Goal: Task Accomplishment & Management: Use online tool/utility

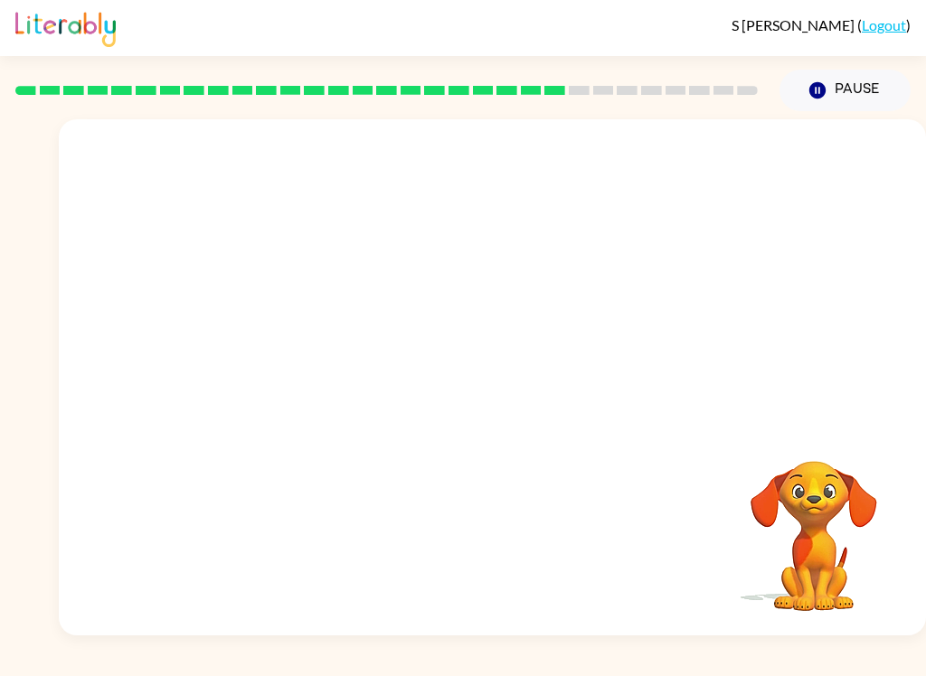
click at [574, 522] on div "Your browser must support playing .mp4 files to use Literably. Please try using…" at bounding box center [492, 377] width 867 height 516
click at [460, 366] on button "button" at bounding box center [493, 387] width 116 height 66
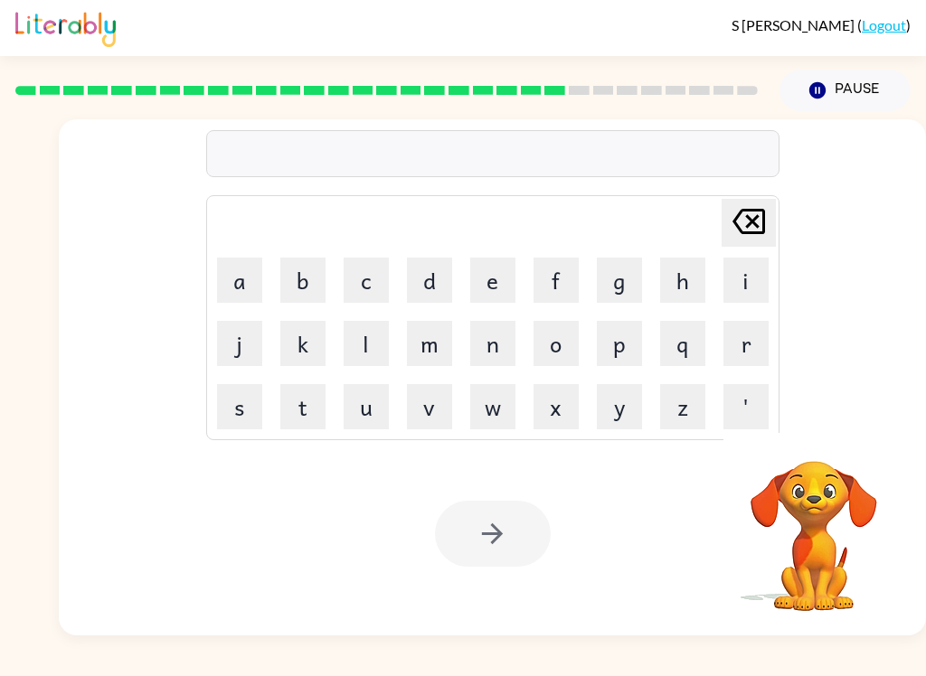
click at [432, 340] on button "m" at bounding box center [429, 343] width 45 height 45
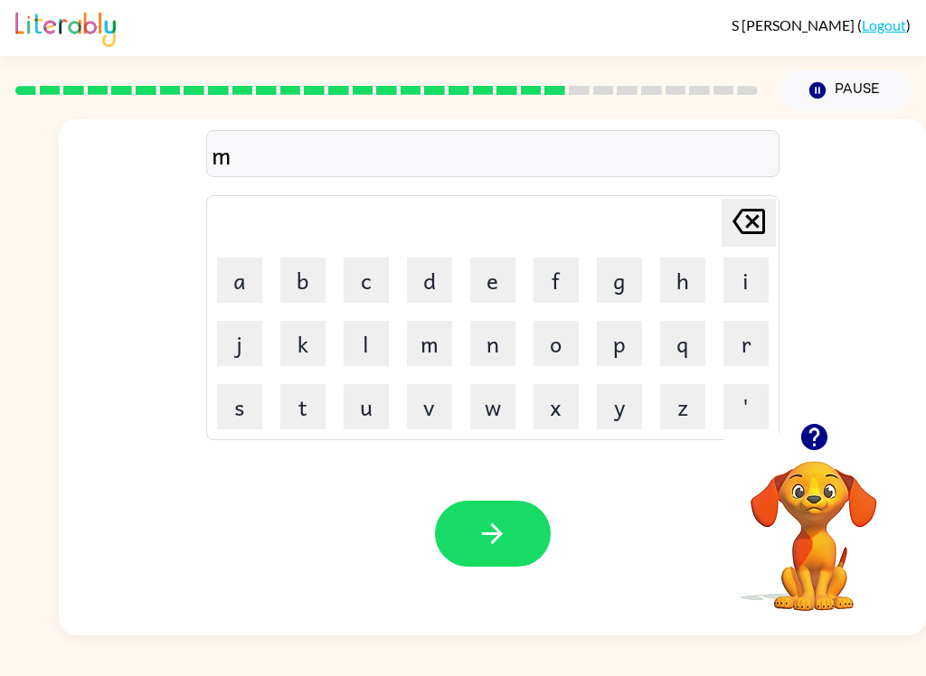
click at [484, 285] on button "e" at bounding box center [492, 280] width 45 height 45
click at [737, 350] on button "r" at bounding box center [746, 343] width 45 height 45
click at [366, 288] on button "c" at bounding box center [366, 280] width 45 height 45
click at [755, 217] on icon at bounding box center [749, 221] width 33 height 25
click at [754, 216] on icon "[PERSON_NAME] last character input" at bounding box center [748, 221] width 43 height 43
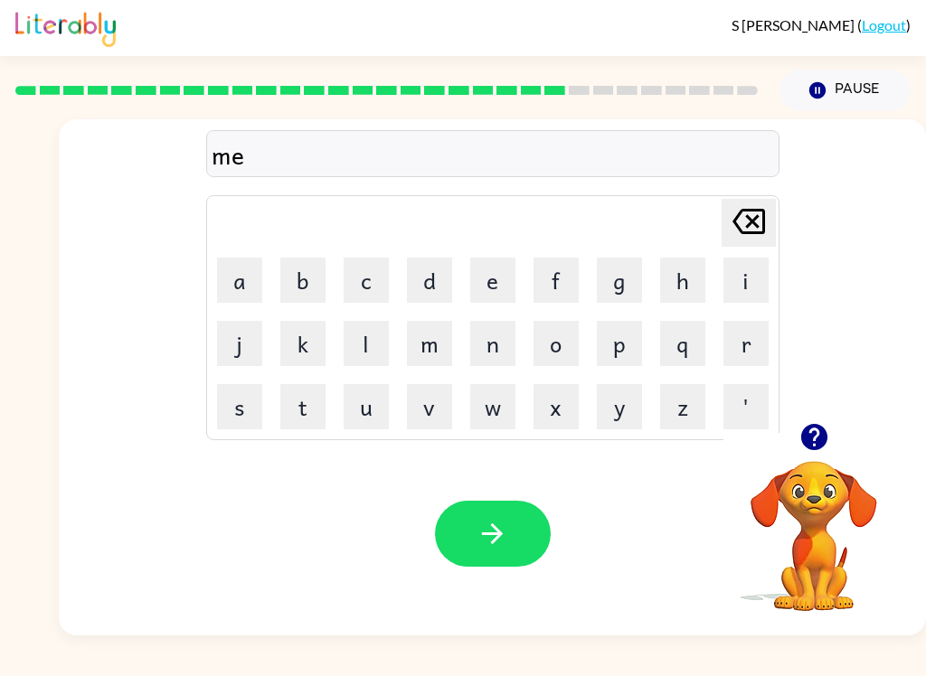
click at [775, 221] on button "[PERSON_NAME] last character input" at bounding box center [749, 223] width 54 height 48
click at [748, 354] on button "r" at bounding box center [746, 343] width 45 height 45
click at [355, 283] on button "c" at bounding box center [366, 280] width 45 height 45
click at [497, 268] on button "e" at bounding box center [492, 280] width 45 height 45
click at [731, 343] on button "r" at bounding box center [746, 343] width 45 height 45
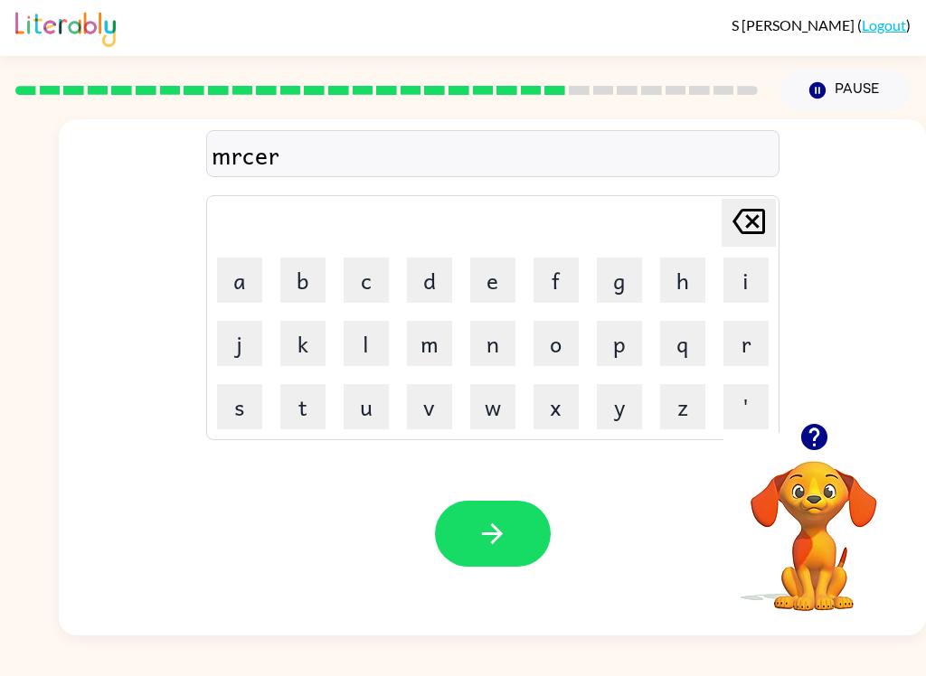
click at [501, 543] on icon "button" at bounding box center [493, 534] width 32 height 32
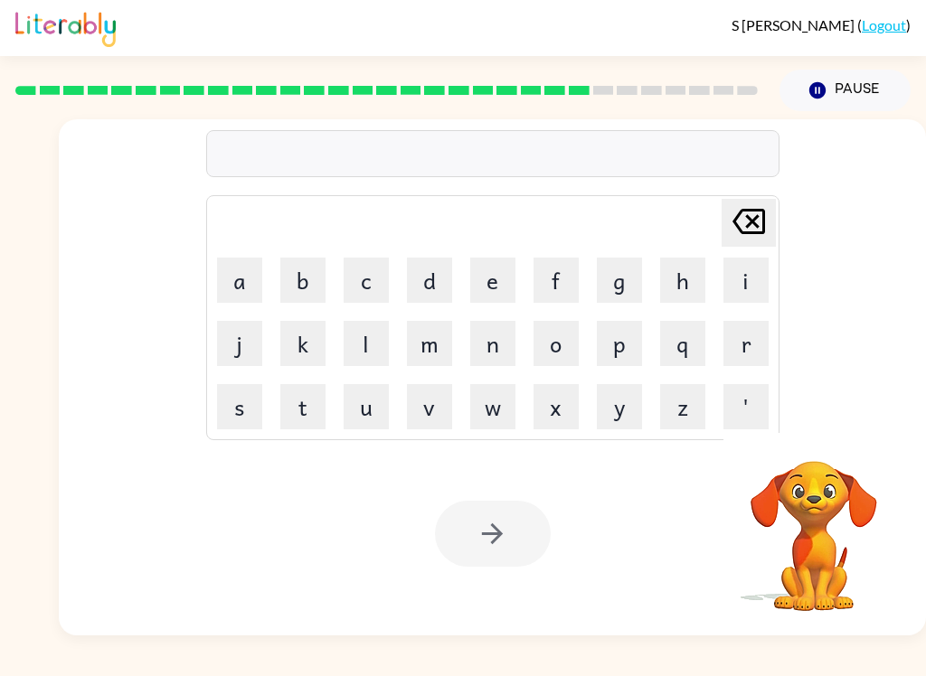
click at [493, 290] on button "e" at bounding box center [492, 280] width 45 height 45
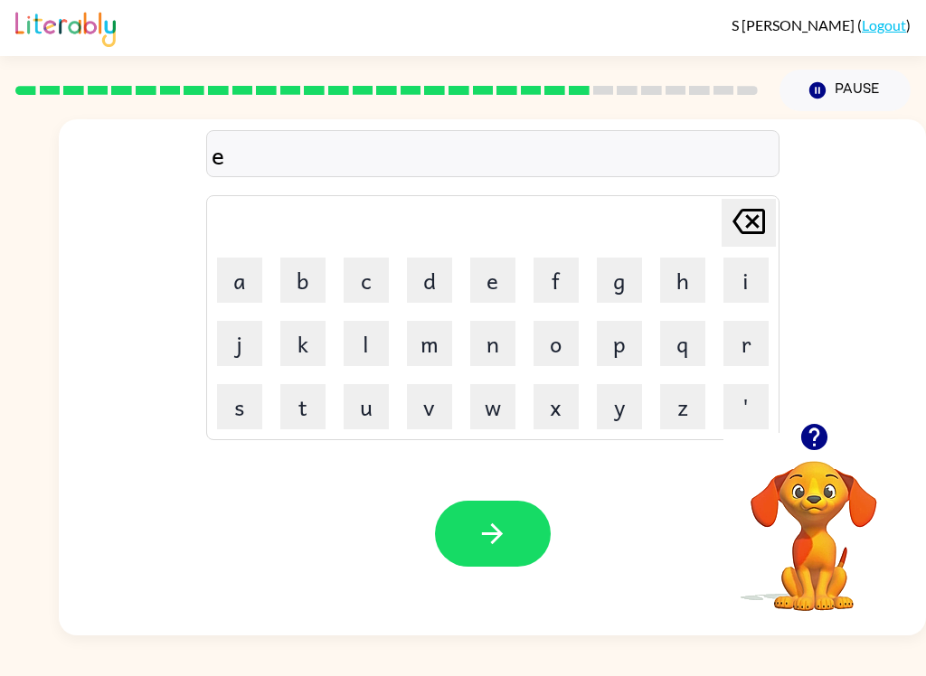
click at [420, 282] on button "d" at bounding box center [429, 280] width 45 height 45
click at [427, 415] on button "v" at bounding box center [429, 406] width 45 height 45
click at [246, 298] on button "a" at bounding box center [239, 280] width 45 height 45
click at [491, 332] on button "n" at bounding box center [492, 343] width 45 height 45
click at [244, 419] on button "s" at bounding box center [239, 406] width 45 height 45
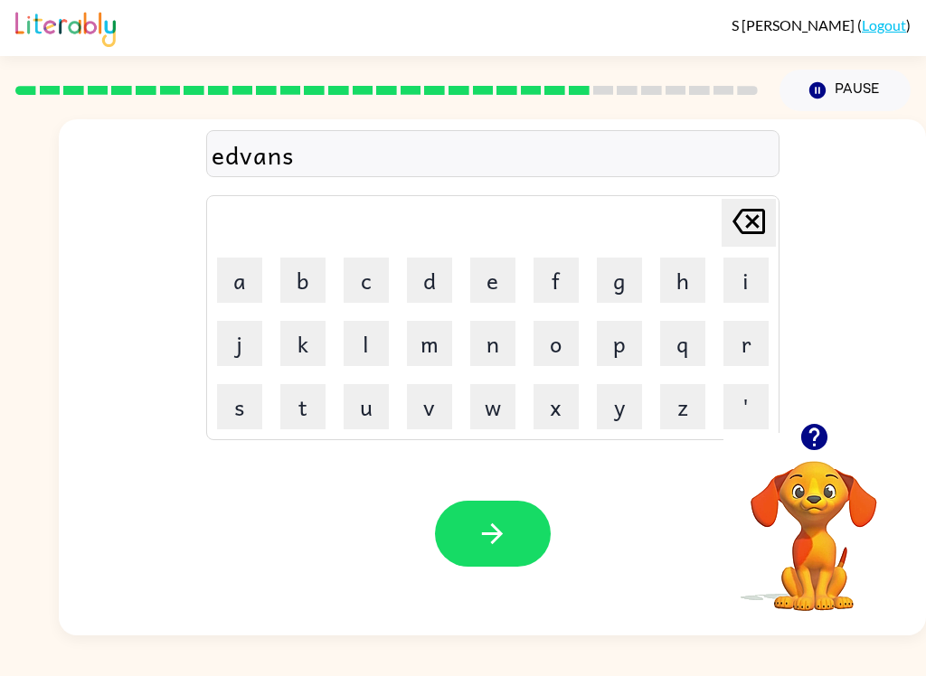
click at [760, 293] on button "i" at bounding box center [746, 280] width 45 height 45
click at [487, 342] on button "n" at bounding box center [492, 343] width 45 height 45
click at [629, 290] on button "g" at bounding box center [619, 280] width 45 height 45
click at [505, 549] on icon "button" at bounding box center [493, 534] width 32 height 32
click at [617, 285] on button "g" at bounding box center [619, 280] width 45 height 45
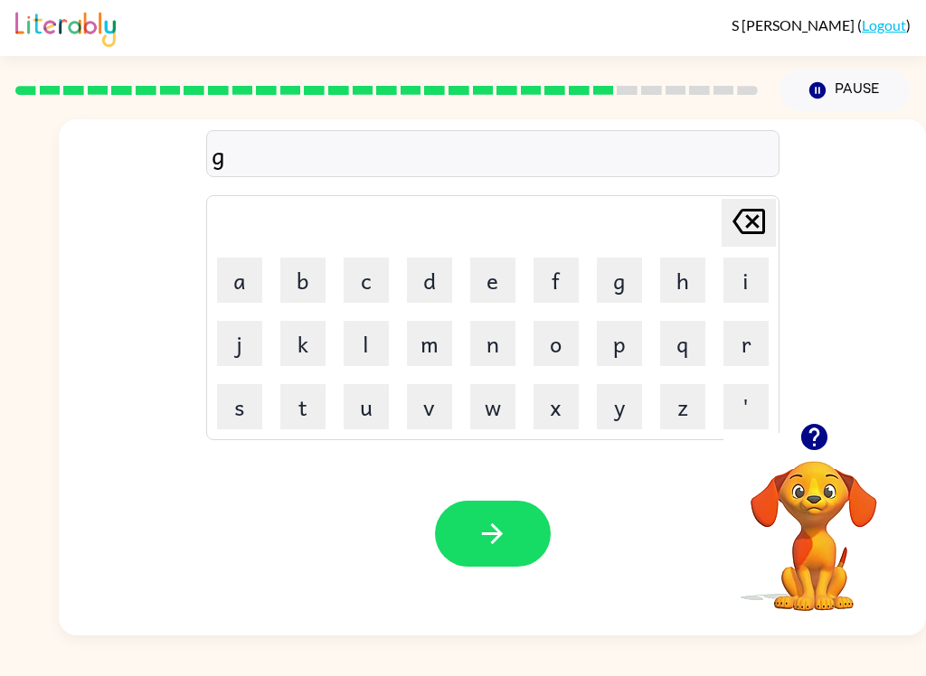
click at [553, 350] on button "o" at bounding box center [556, 343] width 45 height 45
click at [274, 292] on td "b" at bounding box center [302, 280] width 61 height 61
click at [300, 290] on button "b" at bounding box center [302, 280] width 45 height 45
click at [372, 346] on button "l" at bounding box center [366, 343] width 45 height 45
click at [745, 287] on button "i" at bounding box center [746, 280] width 45 height 45
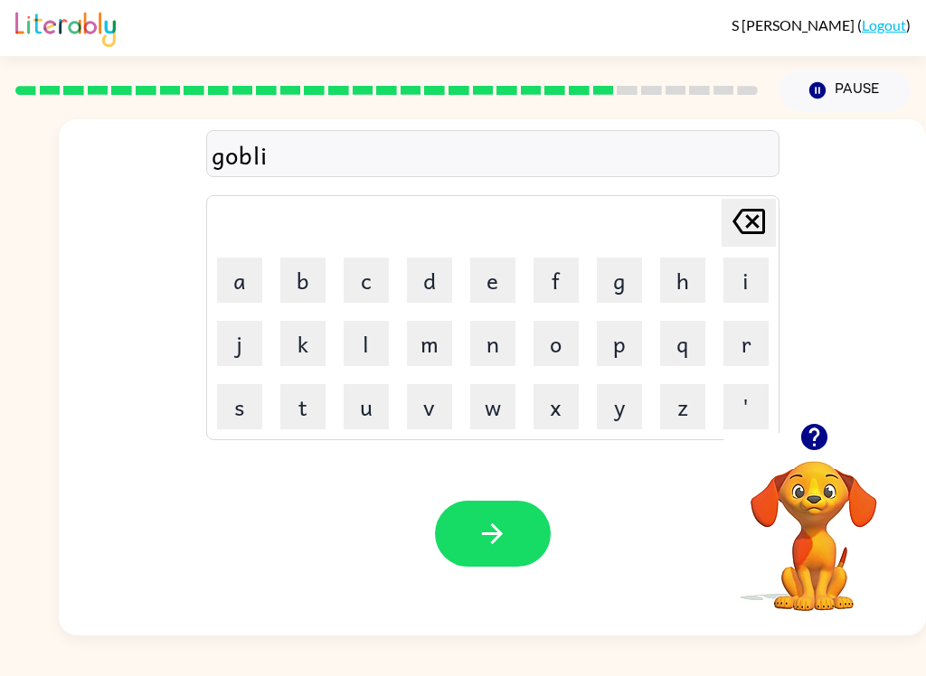
click at [501, 347] on button "n" at bounding box center [492, 343] width 45 height 45
click at [527, 536] on button "button" at bounding box center [493, 534] width 116 height 66
click at [814, 440] on icon "button" at bounding box center [815, 437] width 32 height 32
click at [616, 286] on button "g" at bounding box center [619, 280] width 45 height 45
click at [368, 420] on button "u" at bounding box center [366, 406] width 45 height 45
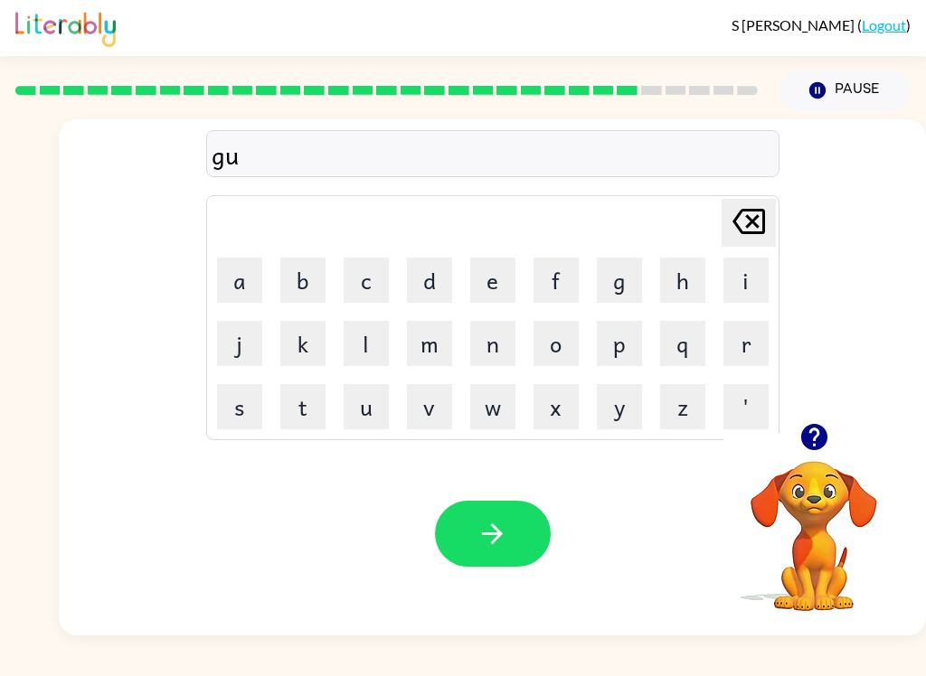
click at [430, 415] on button "v" at bounding box center [429, 406] width 45 height 45
click at [496, 289] on button "e" at bounding box center [492, 280] width 45 height 45
click at [746, 352] on button "r" at bounding box center [746, 343] width 45 height 45
click at [426, 347] on button "m" at bounding box center [429, 343] width 45 height 45
click at [493, 279] on button "e" at bounding box center [492, 280] width 45 height 45
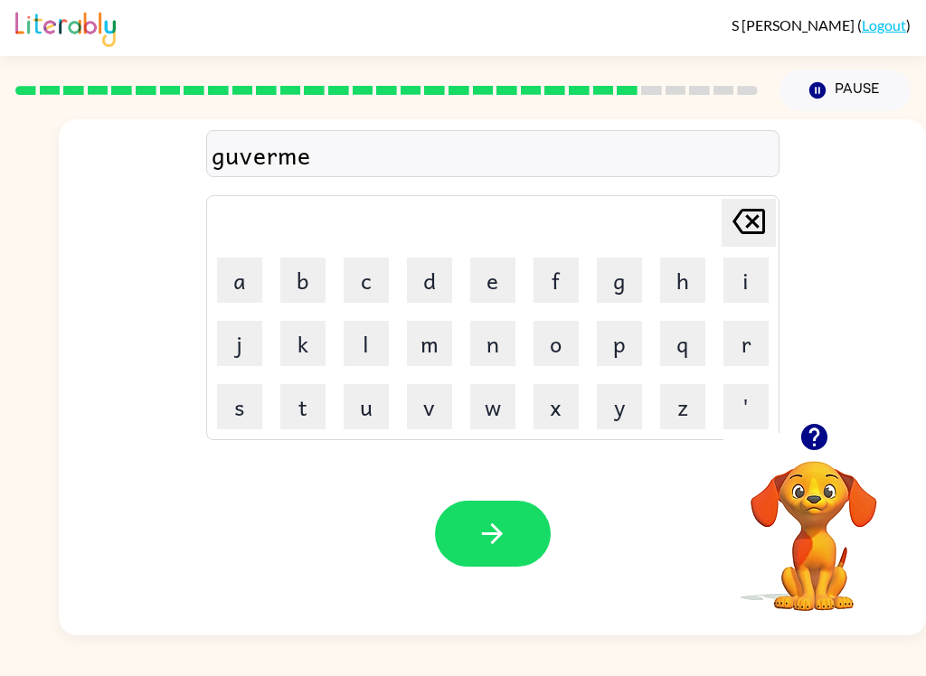
click at [491, 347] on button "n" at bounding box center [492, 343] width 45 height 45
click at [23, 136] on div "guvermen [PERSON_NAME] last character input a b c d e f g h i j k l m n o p q r…" at bounding box center [463, 373] width 926 height 525
click at [311, 417] on button "t" at bounding box center [302, 406] width 45 height 45
click at [498, 546] on icon "button" at bounding box center [493, 534] width 32 height 32
click at [821, 435] on icon "button" at bounding box center [813, 437] width 26 height 26
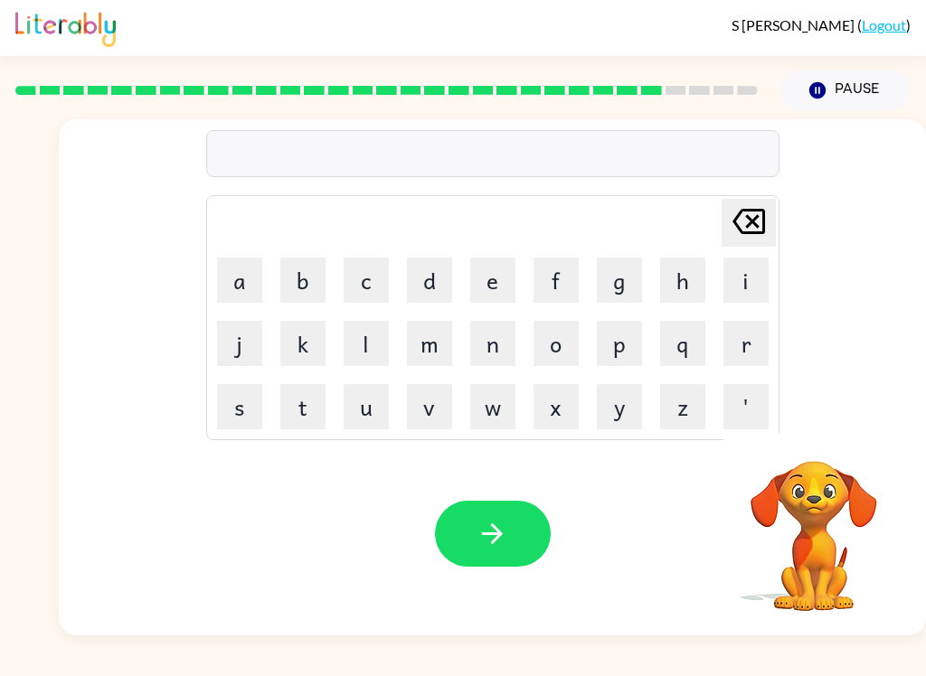
click at [259, 397] on button "s" at bounding box center [239, 406] width 45 height 45
click at [846, 425] on div at bounding box center [814, 437] width 181 height 46
click at [814, 442] on icon "button" at bounding box center [813, 437] width 26 height 26
click at [684, 277] on button "h" at bounding box center [682, 280] width 45 height 45
click at [229, 295] on button "a" at bounding box center [239, 280] width 45 height 45
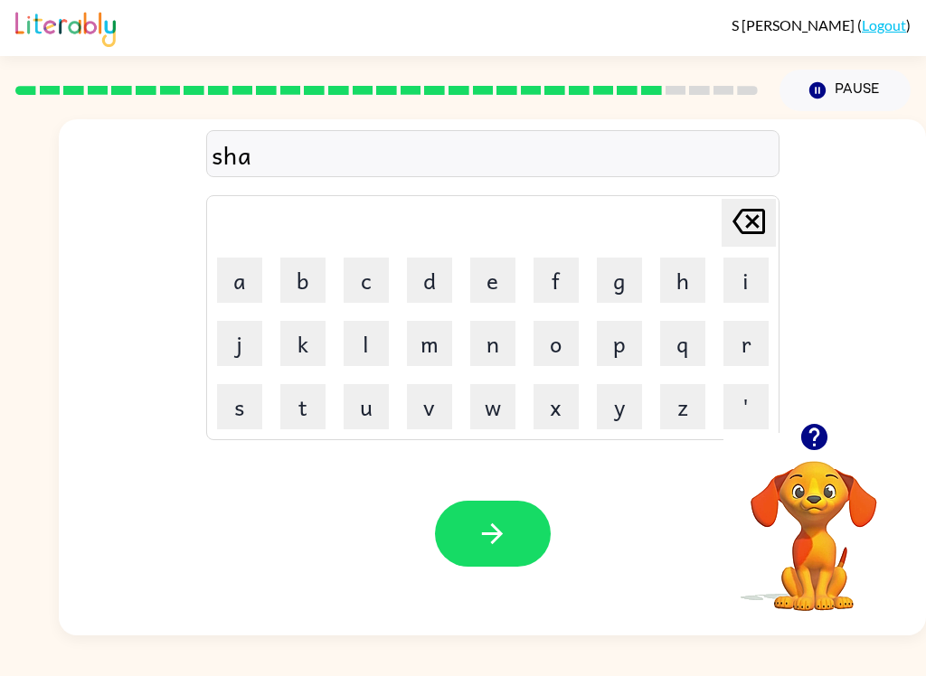
click at [482, 330] on button "n" at bounding box center [492, 343] width 45 height 45
click at [449, 260] on button "d" at bounding box center [429, 280] width 45 height 45
click at [497, 277] on button "e" at bounding box center [492, 280] width 45 height 45
click at [544, 525] on button "button" at bounding box center [493, 534] width 116 height 66
click at [371, 273] on button "c" at bounding box center [366, 280] width 45 height 45
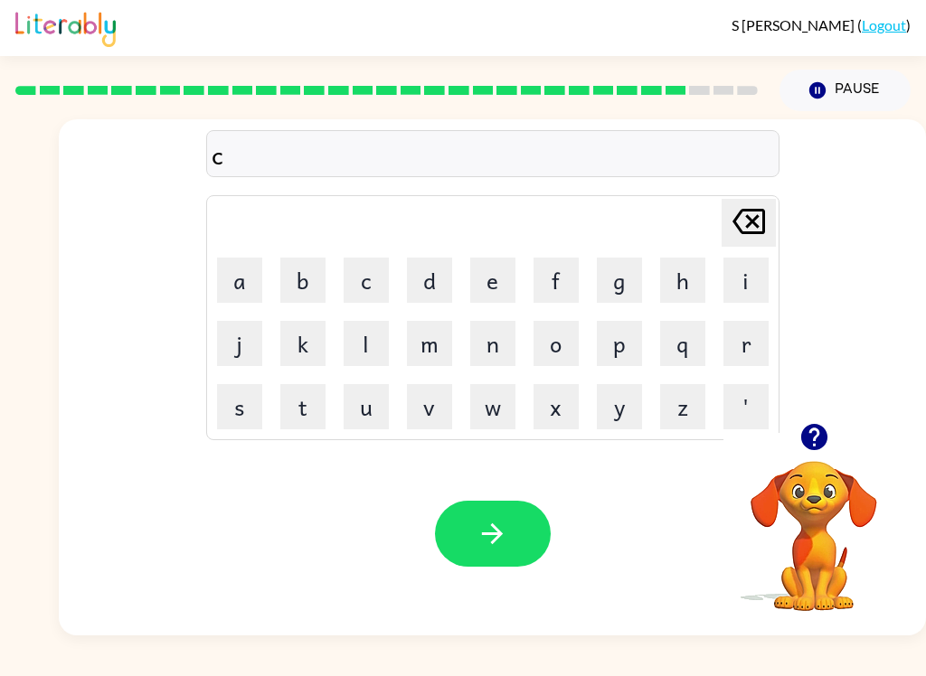
click at [730, 213] on icon "[PERSON_NAME] last character input" at bounding box center [748, 221] width 43 height 43
click at [241, 416] on button "s" at bounding box center [239, 406] width 45 height 45
click at [689, 284] on button "h" at bounding box center [682, 280] width 45 height 45
click at [251, 276] on button "a" at bounding box center [239, 280] width 45 height 45
click at [619, 351] on button "p" at bounding box center [619, 343] width 45 height 45
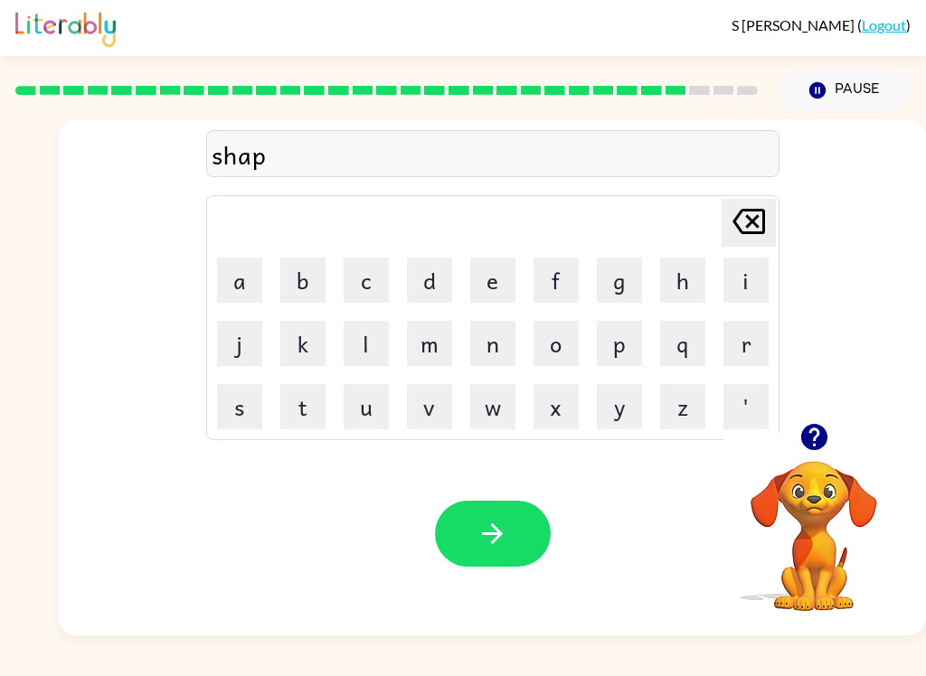
click at [514, 273] on button "e" at bounding box center [492, 280] width 45 height 45
click at [483, 543] on icon "button" at bounding box center [493, 534] width 32 height 32
click at [492, 279] on button "e" at bounding box center [492, 280] width 45 height 45
click at [277, 465] on div "Your browser must support playing .mp4 files to use Literably. Please try using…" at bounding box center [492, 533] width 867 height 203
click at [565, 416] on button "x" at bounding box center [556, 406] width 45 height 45
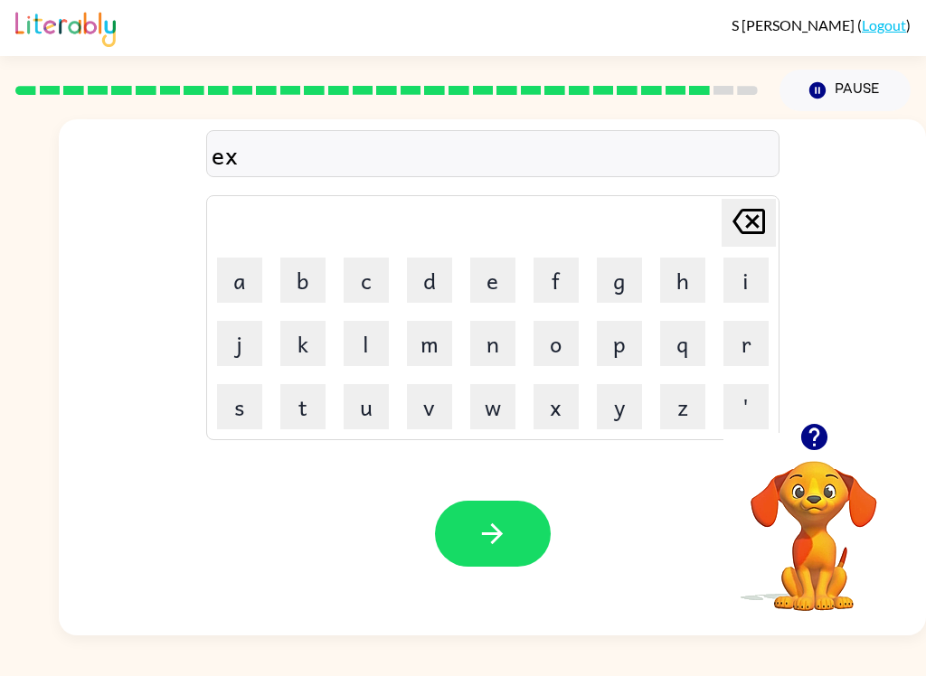
click at [376, 404] on button "u" at bounding box center [366, 406] width 45 height 45
click at [383, 338] on button "l" at bounding box center [366, 343] width 45 height 45
click at [450, 279] on button "d" at bounding box center [429, 280] width 45 height 45
click at [744, 229] on icon "[PERSON_NAME] last character input" at bounding box center [748, 221] width 43 height 43
click at [495, 277] on button "e" at bounding box center [492, 280] width 45 height 45
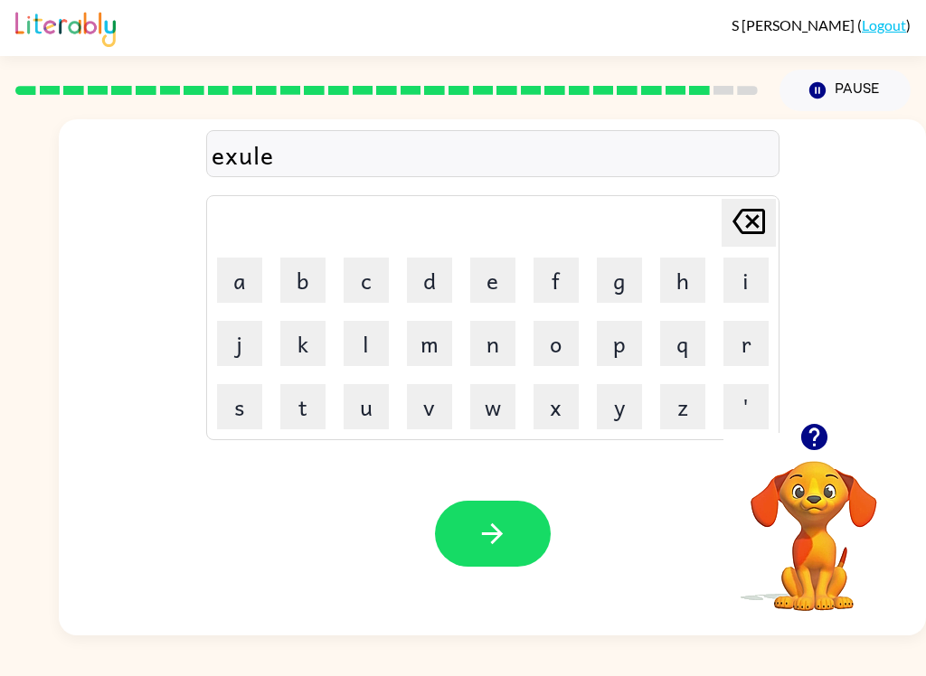
click at [496, 345] on button "n" at bounding box center [492, 343] width 45 height 45
click at [315, 398] on button "t" at bounding box center [302, 406] width 45 height 45
click at [490, 545] on icon "button" at bounding box center [493, 534] width 32 height 32
click at [625, 279] on button "g" at bounding box center [619, 280] width 45 height 45
click at [554, 351] on button "o" at bounding box center [556, 343] width 45 height 45
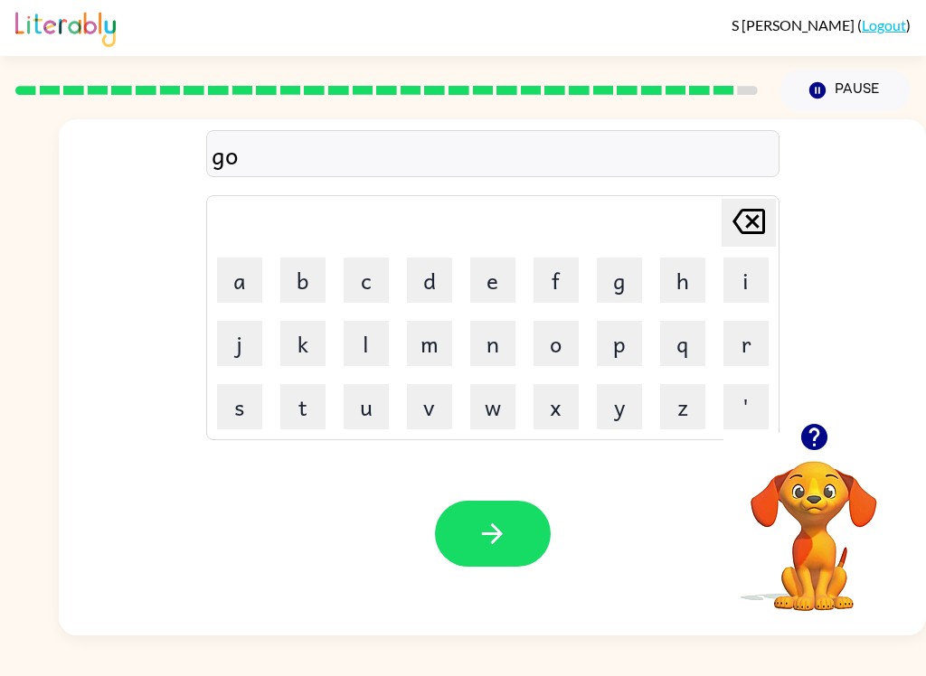
click at [307, 280] on button "b" at bounding box center [302, 280] width 45 height 45
click at [489, 292] on button "e" at bounding box center [492, 280] width 45 height 45
click at [752, 347] on button "r" at bounding box center [746, 343] width 45 height 45
click at [226, 285] on button "a" at bounding box center [239, 280] width 45 height 45
click at [346, 280] on button "c" at bounding box center [366, 280] width 45 height 45
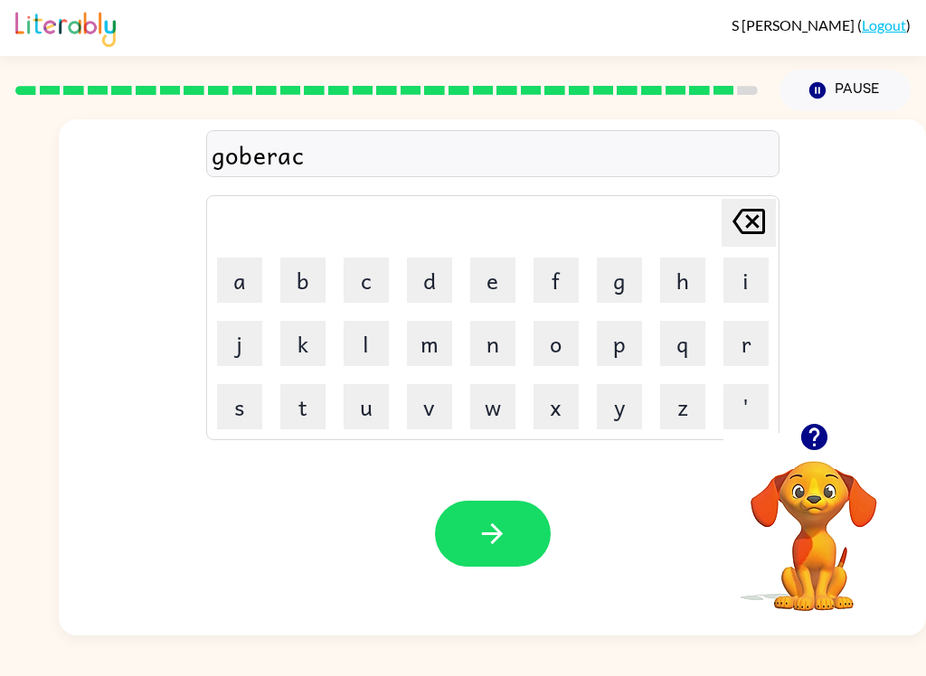
click at [485, 286] on button "e" at bounding box center [492, 280] width 45 height 45
click at [755, 347] on button "r" at bounding box center [746, 343] width 45 height 45
click at [502, 525] on icon "button" at bounding box center [493, 534] width 32 height 32
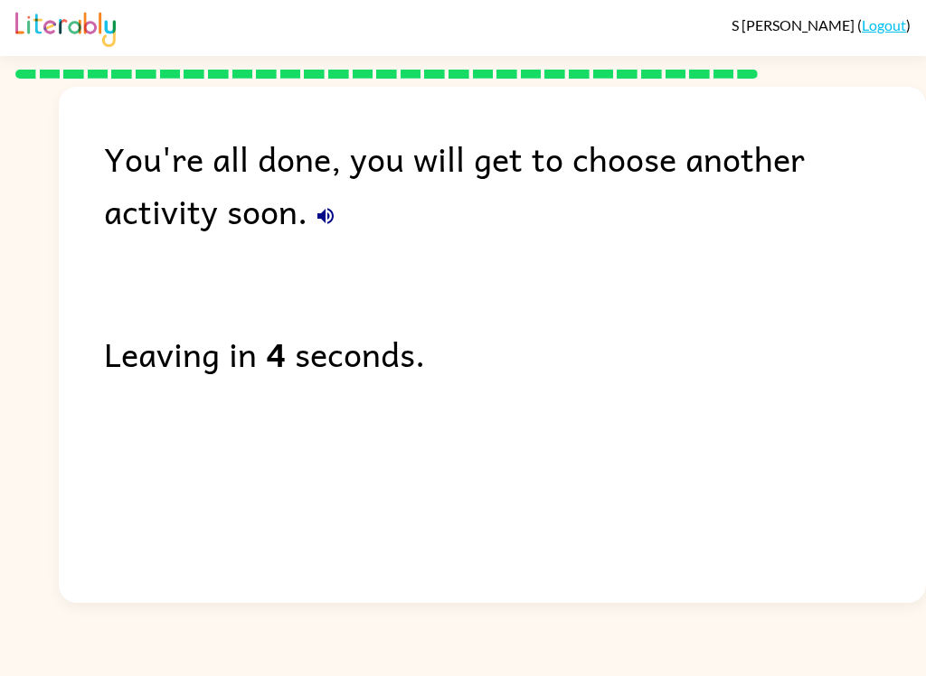
click at [317, 223] on icon "button" at bounding box center [325, 216] width 16 height 16
